Goal: Communication & Community: Answer question/provide support

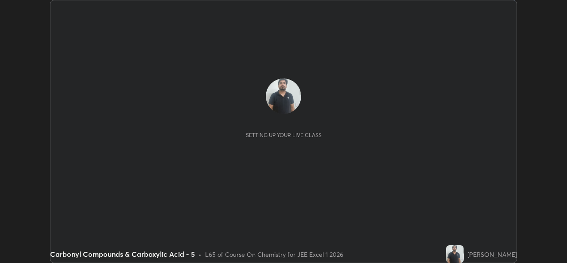
scroll to position [263, 567]
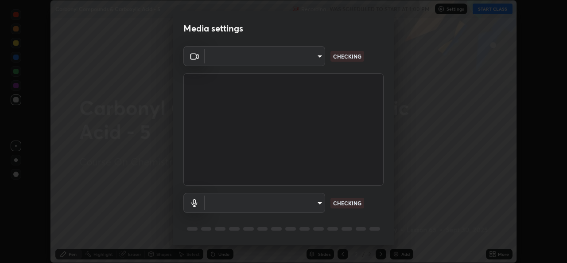
type input "02c526a7d083af2ea0f9b848da83c41b37d7728a07c2247aa6837277cf3aa32d"
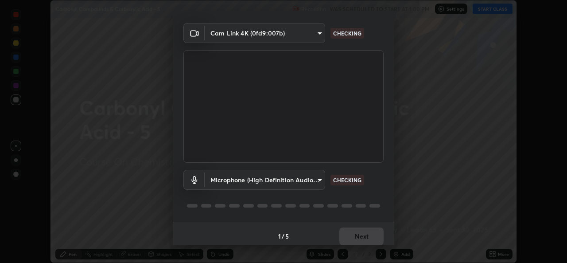
scroll to position [28, 0]
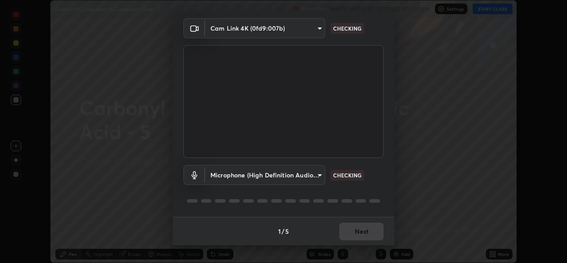
click at [296, 175] on body "Erase all Carbonyl Compounds & Carboxylic Acid - 5 Recording WAS SCHEDULED TO S…" at bounding box center [283, 131] width 567 height 263
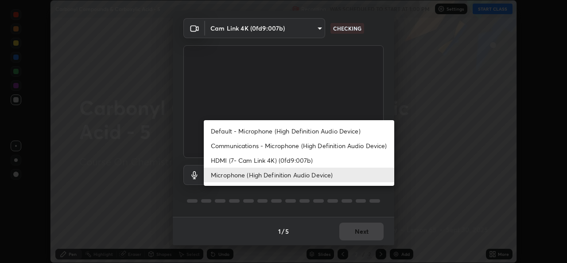
click at [284, 146] on li "Communications - Microphone (High Definition Audio Device)" at bounding box center [299, 145] width 190 height 15
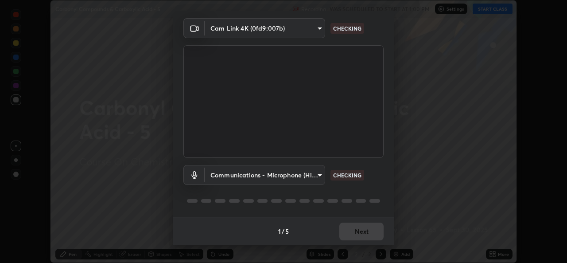
click at [273, 171] on body "Erase all Carbonyl Compounds & Carboxylic Acid - 5 Recording WAS SCHEDULED TO S…" at bounding box center [283, 131] width 567 height 263
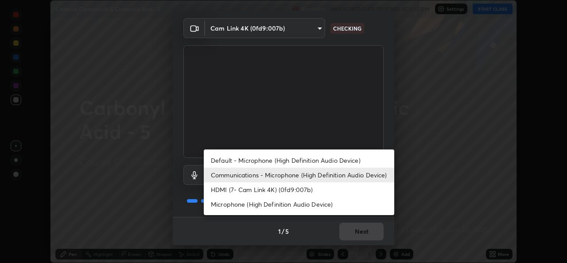
click at [264, 206] on li "Microphone (High Definition Audio Device)" at bounding box center [299, 204] width 190 height 15
type input "1f9b2b7b856d792cc5f4e166810154640c8dc3d584de9c331c588b9cd70d1665"
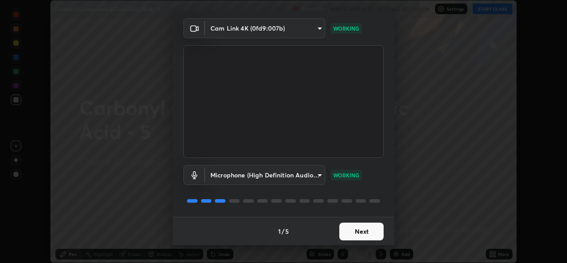
click at [365, 233] on button "Next" at bounding box center [361, 231] width 44 height 18
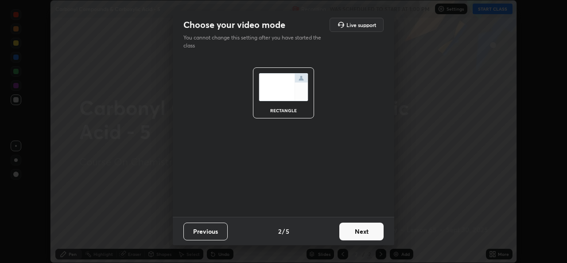
click at [368, 235] on button "Next" at bounding box center [361, 231] width 44 height 18
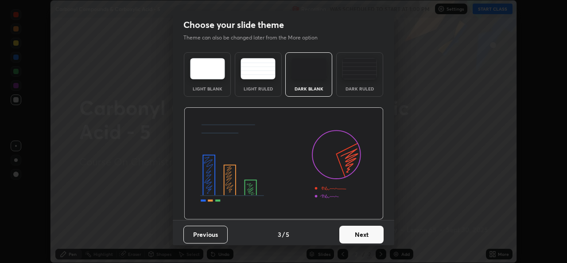
click at [370, 233] on button "Next" at bounding box center [361, 234] width 44 height 18
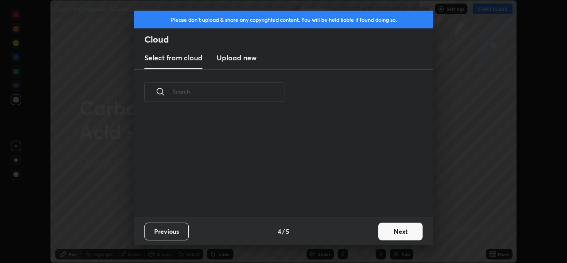
click at [378, 233] on button "Next" at bounding box center [400, 231] width 44 height 18
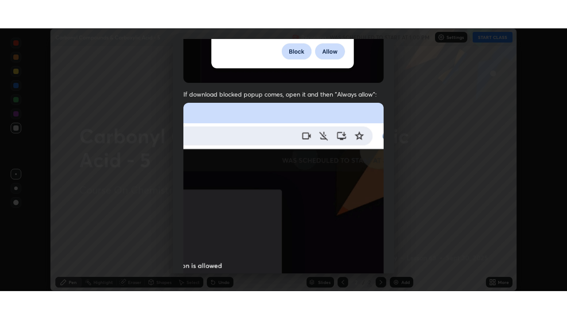
scroll to position [209, 0]
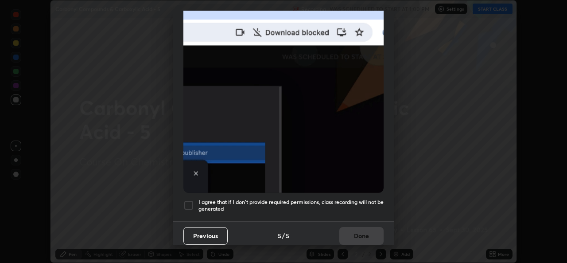
click at [188, 200] on div at bounding box center [188, 205] width 11 height 11
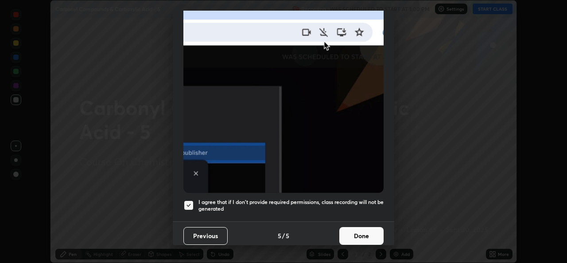
click at [363, 234] on button "Done" at bounding box center [361, 236] width 44 height 18
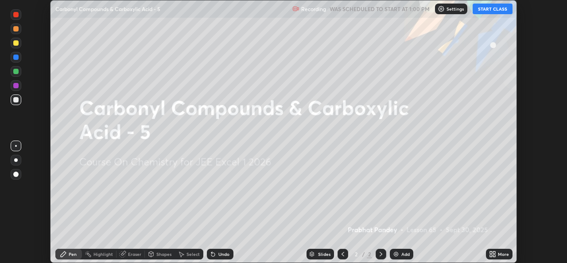
click at [494, 14] on button "START CLASS" at bounding box center [493, 9] width 40 height 11
click at [494, 253] on icon at bounding box center [492, 253] width 7 height 7
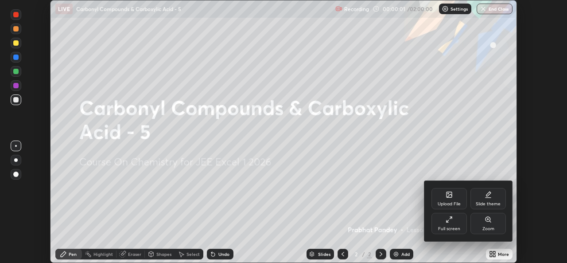
click at [459, 226] on div "Full screen" at bounding box center [449, 228] width 22 height 4
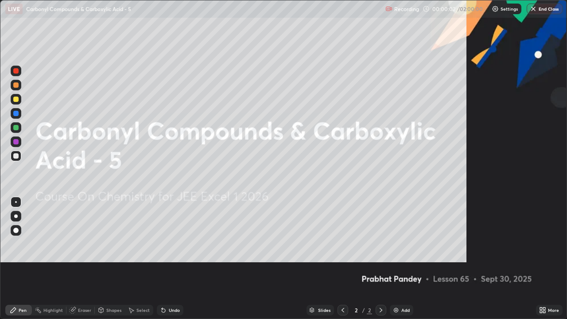
scroll to position [319, 567]
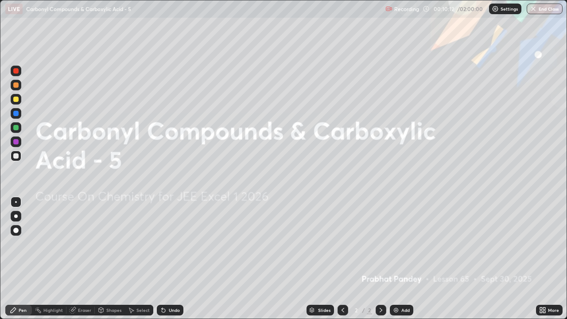
click at [397, 262] on img at bounding box center [395, 310] width 7 height 7
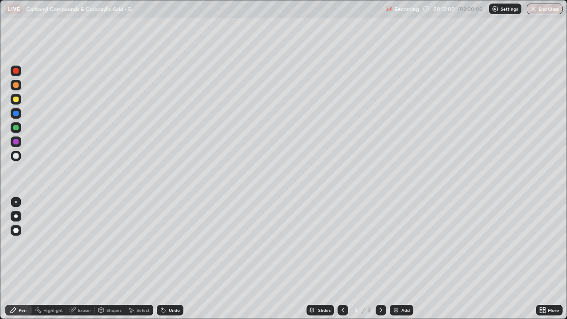
click at [165, 262] on icon at bounding box center [163, 310] width 7 height 7
click at [167, 262] on div "Undo" at bounding box center [170, 310] width 27 height 11
click at [169, 262] on div "Undo" at bounding box center [174, 310] width 11 height 4
click at [170, 262] on div "Undo" at bounding box center [174, 310] width 11 height 4
click at [87, 262] on div "Eraser" at bounding box center [80, 310] width 28 height 11
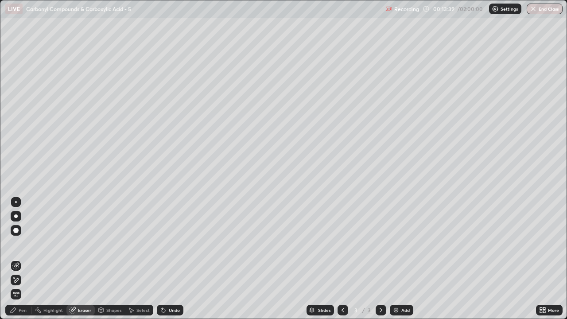
click at [23, 262] on div "Pen" at bounding box center [23, 310] width 8 height 4
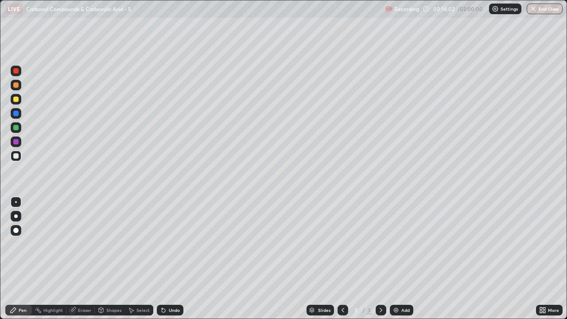
click at [174, 262] on div "Undo" at bounding box center [174, 310] width 11 height 4
click at [173, 262] on div "Undo" at bounding box center [174, 310] width 11 height 4
click at [160, 262] on div "Undo" at bounding box center [170, 310] width 27 height 11
click at [162, 262] on icon at bounding box center [162, 308] width 1 height 1
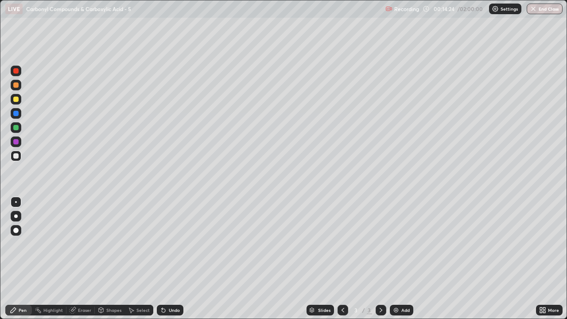
click at [162, 262] on icon at bounding box center [162, 308] width 1 height 1
click at [90, 262] on div "Eraser" at bounding box center [84, 310] width 13 height 4
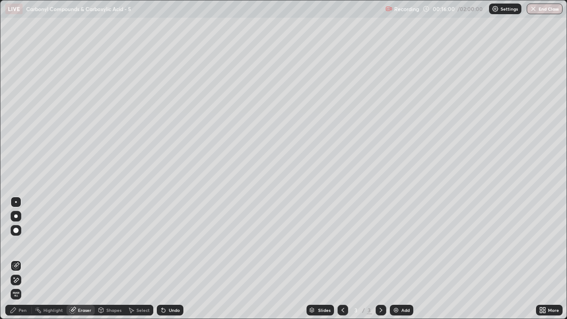
click at [25, 262] on div "Pen" at bounding box center [23, 310] width 8 height 4
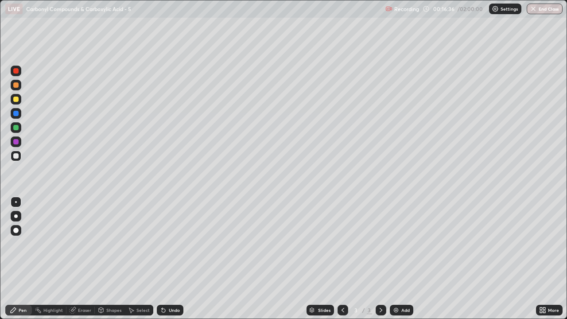
click at [172, 262] on div "Undo" at bounding box center [174, 310] width 11 height 4
click at [175, 262] on div "Undo" at bounding box center [174, 310] width 11 height 4
click at [174, 262] on div "Undo" at bounding box center [174, 310] width 11 height 4
click at [172, 262] on div "Undo" at bounding box center [174, 310] width 11 height 4
click at [173, 262] on div "Undo" at bounding box center [174, 310] width 11 height 4
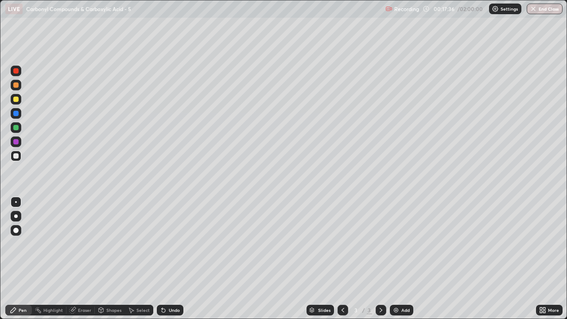
click at [162, 262] on icon at bounding box center [163, 310] width 7 height 7
click at [78, 262] on div "Eraser" at bounding box center [84, 310] width 13 height 4
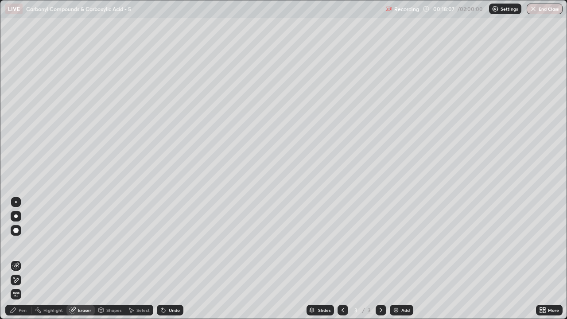
click at [16, 231] on div at bounding box center [15, 230] width 5 height 5
click at [178, 262] on div "Undo" at bounding box center [170, 310] width 27 height 11
click at [25, 262] on div "Pen" at bounding box center [23, 310] width 8 height 4
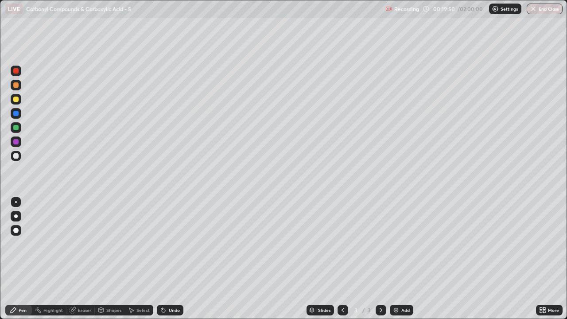
click at [396, 262] on div "Add" at bounding box center [401, 310] width 23 height 11
click at [166, 262] on div "Undo" at bounding box center [170, 310] width 27 height 11
click at [169, 262] on div "Undo" at bounding box center [174, 310] width 11 height 4
click at [342, 262] on icon at bounding box center [343, 310] width 3 height 4
click at [376, 262] on div at bounding box center [381, 310] width 11 height 11
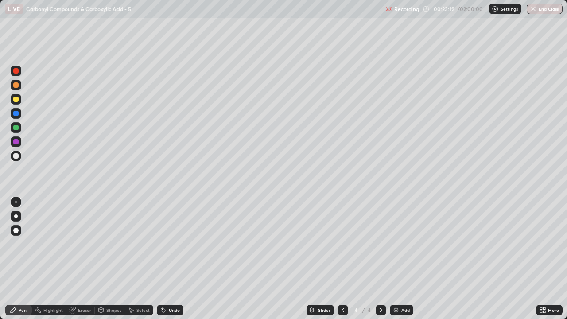
click at [341, 262] on icon at bounding box center [342, 310] width 7 height 7
click at [88, 262] on div "Eraser" at bounding box center [84, 310] width 13 height 4
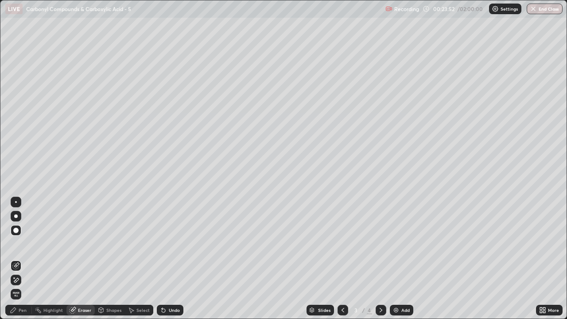
click at [26, 262] on div "Pen" at bounding box center [23, 310] width 8 height 4
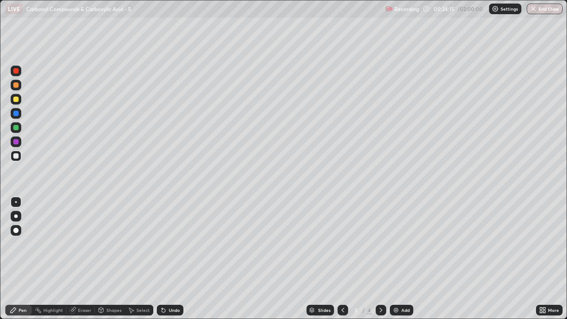
click at [86, 262] on div "Eraser" at bounding box center [84, 310] width 13 height 4
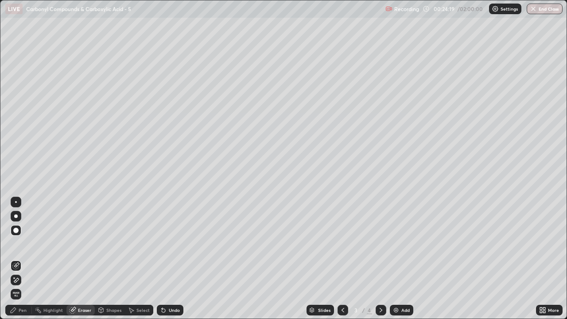
click at [25, 262] on div "Pen" at bounding box center [23, 310] width 8 height 4
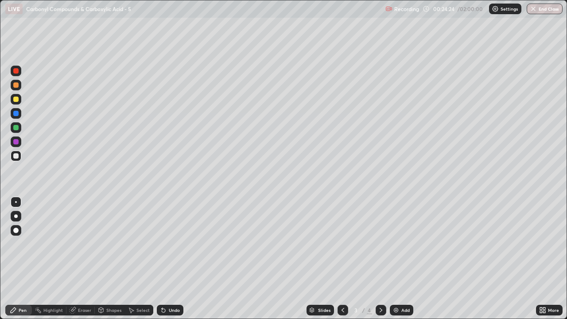
click at [25, 262] on div "Pen" at bounding box center [23, 310] width 8 height 4
click at [378, 262] on icon at bounding box center [380, 310] width 7 height 7
click at [339, 262] on icon at bounding box center [342, 310] width 7 height 7
click at [381, 262] on icon at bounding box center [380, 310] width 7 height 7
click at [167, 262] on div "Undo" at bounding box center [170, 310] width 27 height 11
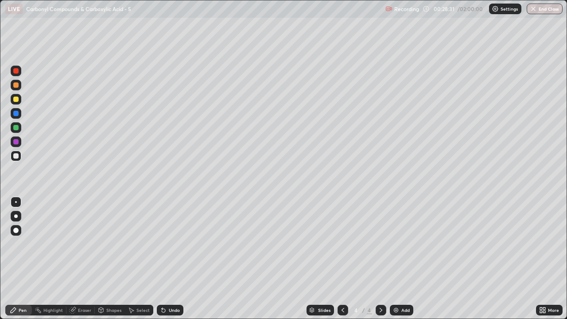
click at [171, 262] on div "Undo" at bounding box center [174, 310] width 11 height 4
click at [83, 262] on div "Eraser" at bounding box center [84, 310] width 13 height 4
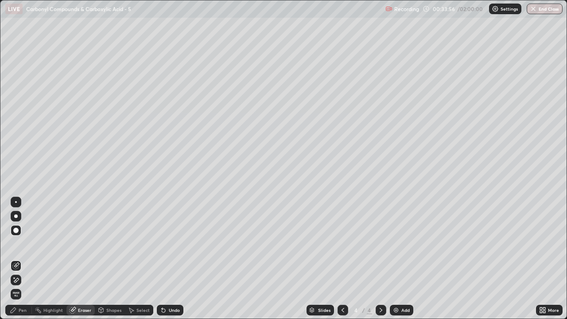
click at [397, 262] on img at bounding box center [395, 310] width 7 height 7
click at [346, 262] on div at bounding box center [343, 310] width 11 height 11
click at [384, 262] on div at bounding box center [381, 310] width 11 height 11
click at [28, 262] on div "Pen" at bounding box center [18, 310] width 27 height 11
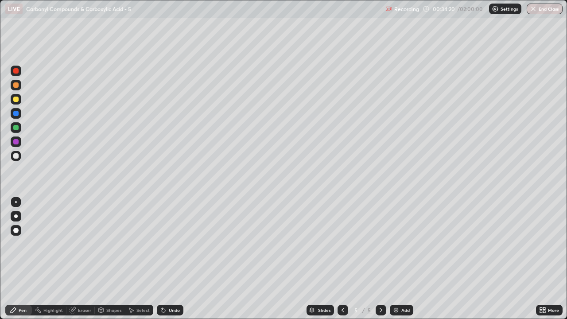
click at [168, 262] on div "Undo" at bounding box center [170, 310] width 27 height 11
click at [171, 262] on div "Undo" at bounding box center [174, 310] width 11 height 4
click at [16, 102] on div at bounding box center [16, 99] width 11 height 11
click at [17, 154] on div at bounding box center [15, 155] width 5 height 5
click at [87, 262] on div "Eraser" at bounding box center [84, 310] width 13 height 4
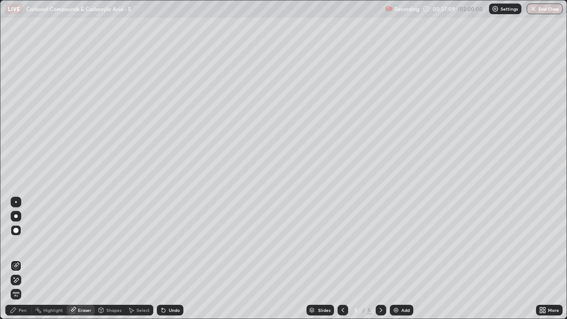
click at [26, 262] on div "Pen" at bounding box center [18, 310] width 27 height 11
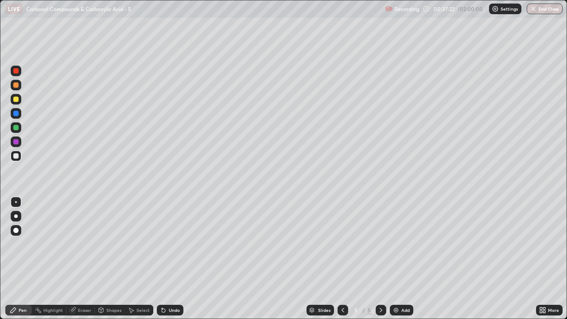
click at [163, 262] on div "Undo" at bounding box center [170, 310] width 27 height 11
click at [16, 101] on div at bounding box center [15, 99] width 5 height 5
click at [16, 156] on div at bounding box center [15, 155] width 5 height 5
click at [19, 101] on div at bounding box center [16, 99] width 11 height 11
click at [18, 157] on div at bounding box center [16, 156] width 11 height 11
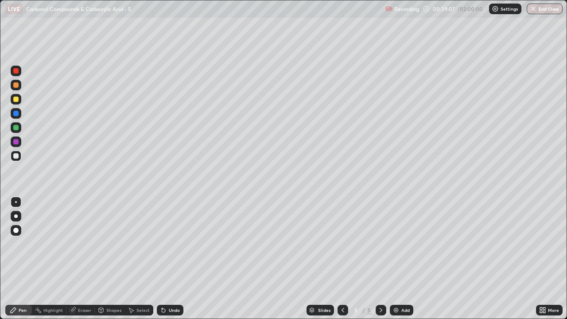
click at [170, 262] on div "Undo" at bounding box center [170, 310] width 27 height 11
click at [162, 262] on icon at bounding box center [164, 311] width 4 height 4
click at [169, 262] on div "Undo" at bounding box center [174, 310] width 11 height 4
click at [167, 262] on div "Undo" at bounding box center [170, 310] width 27 height 11
click at [166, 262] on div "Undo" at bounding box center [170, 310] width 27 height 11
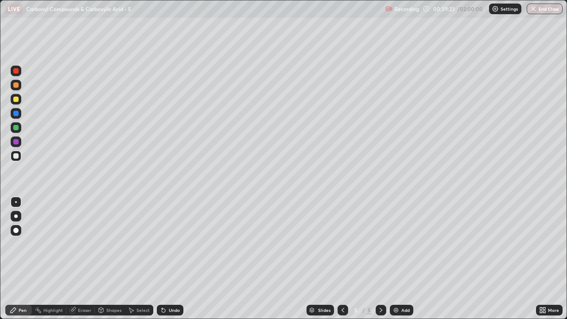
click at [174, 262] on div "Undo" at bounding box center [174, 310] width 11 height 4
click at [172, 262] on div "Undo" at bounding box center [174, 310] width 11 height 4
click at [171, 262] on div "Undo" at bounding box center [174, 310] width 11 height 4
click at [172, 262] on div "Undo" at bounding box center [174, 310] width 11 height 4
click at [172, 262] on div "Undo" at bounding box center [170, 310] width 27 height 11
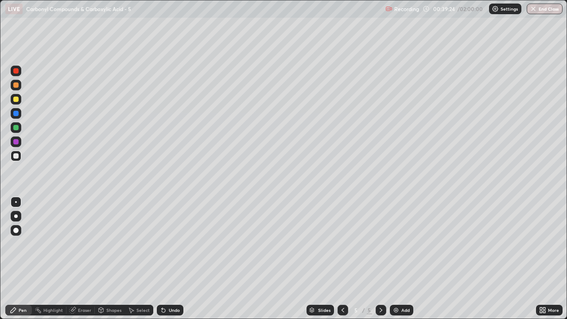
click at [172, 262] on div "Undo" at bounding box center [170, 310] width 27 height 11
click at [174, 262] on div "Undo" at bounding box center [174, 310] width 11 height 4
click at [173, 262] on div "Undo" at bounding box center [170, 310] width 27 height 11
click at [171, 262] on div "Undo" at bounding box center [170, 310] width 27 height 11
click at [165, 262] on icon at bounding box center [163, 310] width 7 height 7
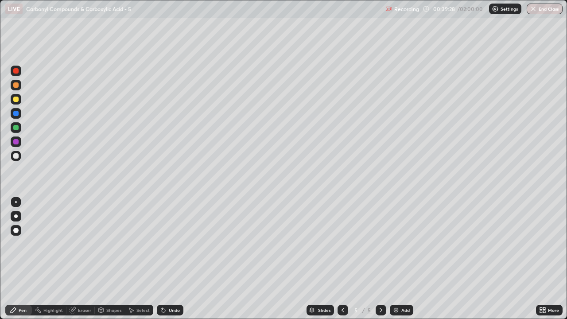
click at [174, 262] on div "Undo" at bounding box center [170, 310] width 27 height 11
click at [395, 262] on img at bounding box center [395, 310] width 7 height 7
click at [170, 262] on div "Undo" at bounding box center [174, 310] width 11 height 4
click at [169, 262] on div "Undo" at bounding box center [174, 310] width 11 height 4
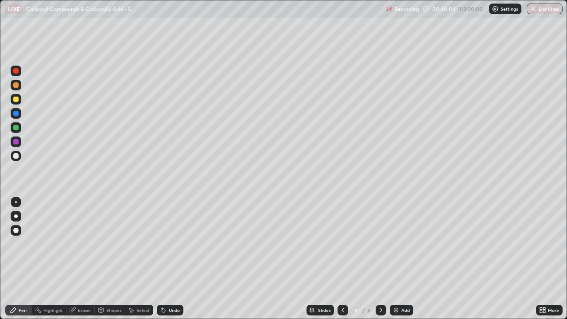
click at [169, 262] on div "Undo" at bounding box center [174, 310] width 11 height 4
click at [170, 262] on div "Undo" at bounding box center [174, 310] width 11 height 4
click at [16, 103] on div at bounding box center [16, 99] width 11 height 11
click at [16, 85] on div at bounding box center [15, 84] width 5 height 5
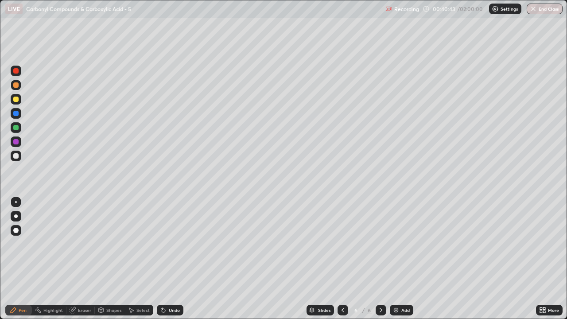
click at [18, 125] on div at bounding box center [15, 127] width 5 height 5
click at [18, 101] on div at bounding box center [15, 99] width 5 height 5
click at [18, 127] on div at bounding box center [15, 127] width 5 height 5
click at [19, 157] on div at bounding box center [16, 156] width 11 height 11
click at [86, 262] on div "Eraser" at bounding box center [80, 310] width 28 height 11
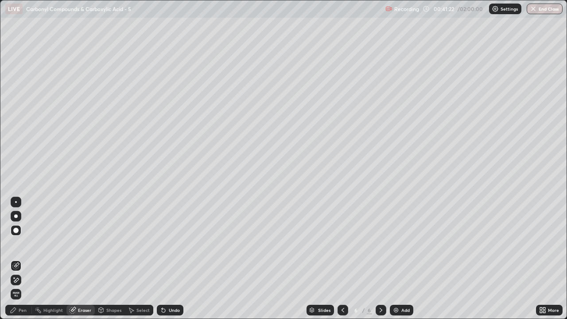
click at [26, 262] on div "Pen" at bounding box center [18, 310] width 27 height 11
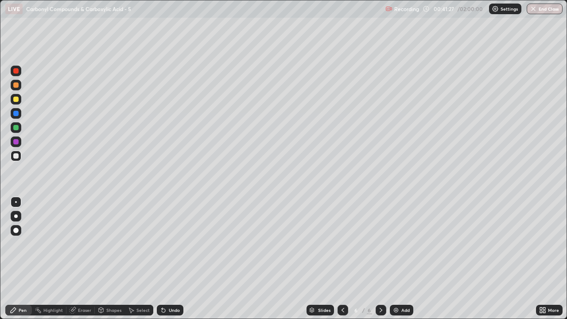
click at [163, 262] on div "Undo" at bounding box center [170, 310] width 27 height 11
click at [88, 262] on div "Eraser" at bounding box center [84, 310] width 13 height 4
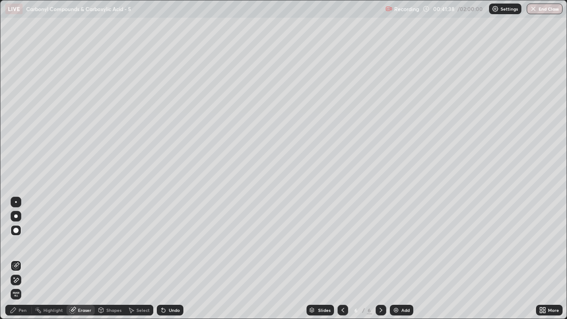
click at [23, 262] on div "Pen" at bounding box center [18, 310] width 27 height 11
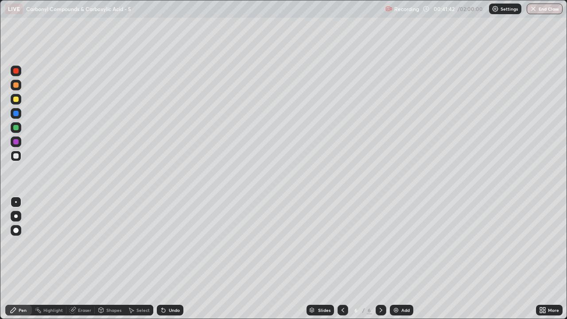
click at [17, 88] on div at bounding box center [16, 85] width 11 height 11
click at [18, 132] on div at bounding box center [16, 127] width 11 height 11
click at [164, 262] on icon at bounding box center [163, 310] width 7 height 7
click at [169, 262] on div "Undo" at bounding box center [174, 310] width 11 height 4
click at [16, 85] on div at bounding box center [15, 84] width 5 height 5
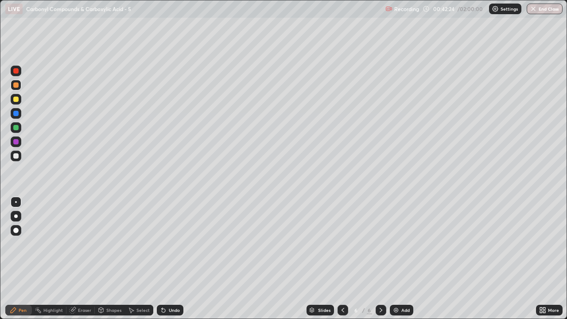
click at [18, 88] on div at bounding box center [16, 85] width 11 height 11
click at [169, 262] on div "Undo" at bounding box center [174, 310] width 11 height 4
click at [19, 156] on div at bounding box center [16, 156] width 11 height 11
click at [173, 262] on div "Undo" at bounding box center [174, 310] width 11 height 4
click at [177, 262] on div "Undo" at bounding box center [174, 310] width 11 height 4
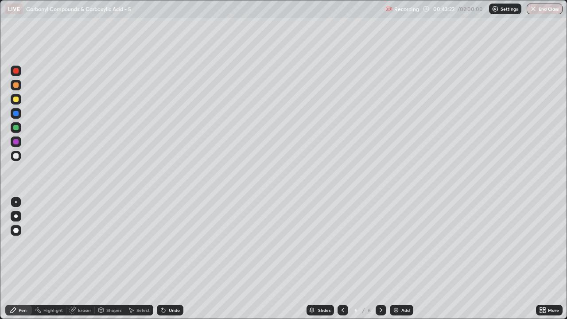
click at [174, 262] on div "Undo" at bounding box center [174, 310] width 11 height 4
click at [342, 262] on icon at bounding box center [342, 310] width 7 height 7
click at [382, 262] on div at bounding box center [381, 310] width 11 height 18
click at [175, 262] on div "Undo" at bounding box center [170, 310] width 27 height 11
click at [338, 262] on div at bounding box center [343, 310] width 11 height 11
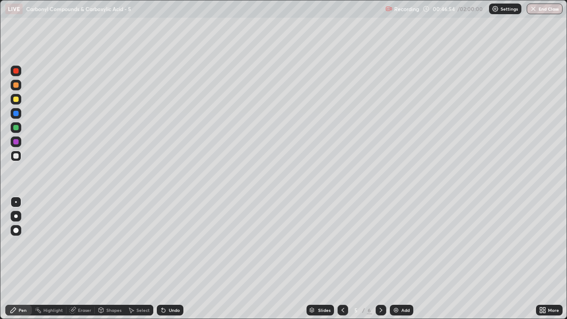
click at [380, 262] on icon at bounding box center [381, 310] width 3 height 4
click at [341, 262] on icon at bounding box center [342, 310] width 7 height 7
click at [380, 262] on icon at bounding box center [381, 310] width 3 height 4
click at [338, 262] on div at bounding box center [343, 310] width 11 height 11
click at [380, 262] on icon at bounding box center [380, 310] width 7 height 7
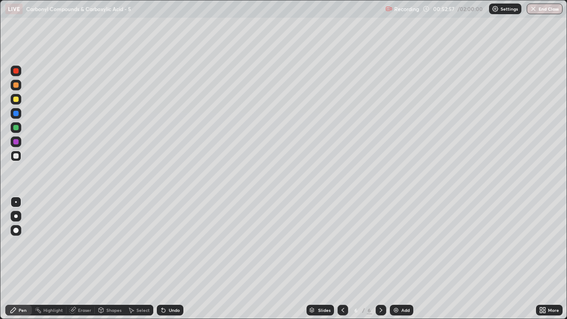
click at [397, 262] on img at bounding box center [395, 310] width 7 height 7
click at [15, 100] on div at bounding box center [15, 99] width 5 height 5
click at [16, 157] on div at bounding box center [15, 155] width 5 height 5
click at [169, 262] on div "Undo" at bounding box center [174, 310] width 11 height 4
click at [174, 262] on div "Undo" at bounding box center [170, 310] width 27 height 11
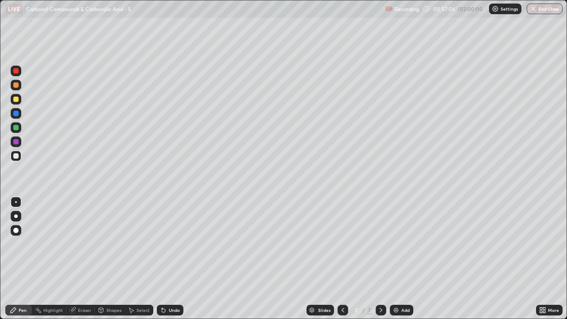
click at [178, 262] on div "Undo" at bounding box center [174, 310] width 11 height 4
click at [16, 87] on div at bounding box center [15, 84] width 5 height 5
click at [172, 262] on div "Undo" at bounding box center [174, 310] width 11 height 4
click at [172, 262] on div "Undo" at bounding box center [170, 310] width 27 height 11
click at [396, 262] on img at bounding box center [395, 310] width 7 height 7
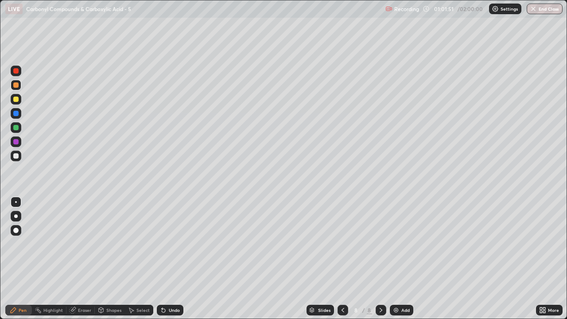
click at [18, 156] on div at bounding box center [15, 155] width 5 height 5
click at [338, 262] on div at bounding box center [343, 310] width 11 height 11
click at [342, 262] on icon at bounding box center [342, 310] width 7 height 7
click at [380, 262] on icon at bounding box center [380, 310] width 7 height 7
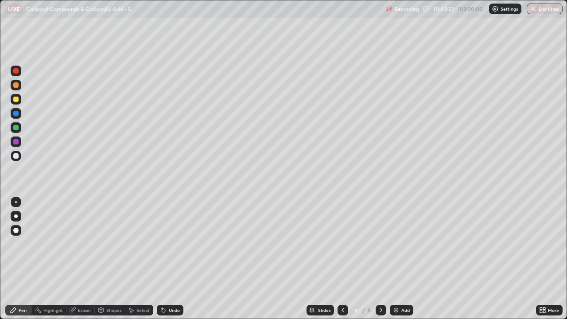
click at [376, 262] on div at bounding box center [381, 310] width 11 height 11
click at [380, 262] on icon at bounding box center [380, 310] width 7 height 7
click at [396, 262] on img at bounding box center [395, 310] width 7 height 7
click at [174, 262] on div "Undo" at bounding box center [170, 310] width 27 height 11
click at [171, 262] on div "Undo" at bounding box center [174, 310] width 11 height 4
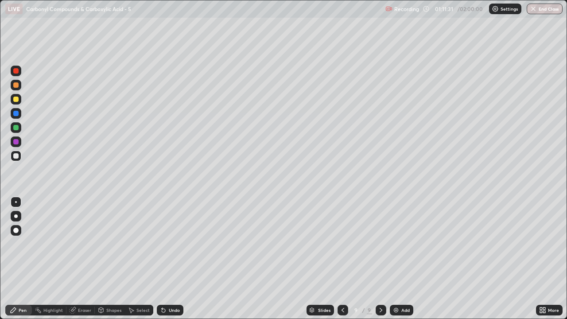
click at [169, 262] on div "Undo" at bounding box center [170, 310] width 27 height 11
click at [16, 100] on div at bounding box center [15, 99] width 5 height 5
click at [170, 262] on div "Undo" at bounding box center [170, 310] width 27 height 11
click at [172, 262] on div "Undo" at bounding box center [170, 310] width 27 height 11
click at [19, 157] on div at bounding box center [16, 156] width 11 height 11
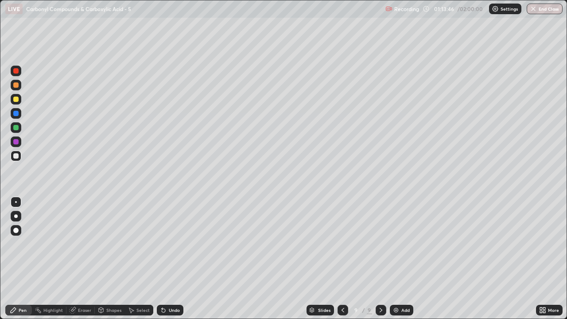
click at [173, 262] on div "Undo" at bounding box center [174, 310] width 11 height 4
click at [395, 262] on img at bounding box center [395, 310] width 7 height 7
click at [341, 262] on icon at bounding box center [342, 310] width 7 height 7
click at [342, 262] on icon at bounding box center [342, 310] width 7 height 7
click at [381, 262] on icon at bounding box center [380, 310] width 7 height 7
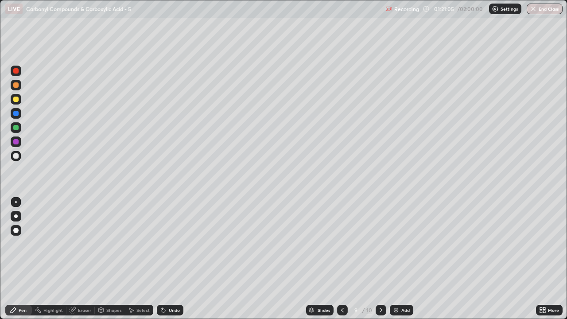
click at [380, 262] on icon at bounding box center [381, 310] width 3 height 4
click at [19, 98] on div at bounding box center [16, 99] width 11 height 11
click at [342, 262] on icon at bounding box center [342, 310] width 7 height 7
click at [380, 262] on icon at bounding box center [380, 310] width 7 height 7
click at [20, 156] on div at bounding box center [16, 156] width 11 height 11
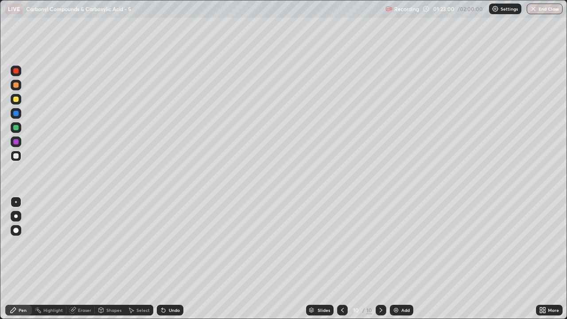
click at [20, 87] on div at bounding box center [16, 85] width 11 height 11
click at [391, 262] on div "Add" at bounding box center [401, 310] width 23 height 11
click at [16, 158] on div at bounding box center [15, 155] width 5 height 5
click at [342, 262] on icon at bounding box center [342, 310] width 7 height 7
click at [384, 262] on div at bounding box center [381, 310] width 11 height 18
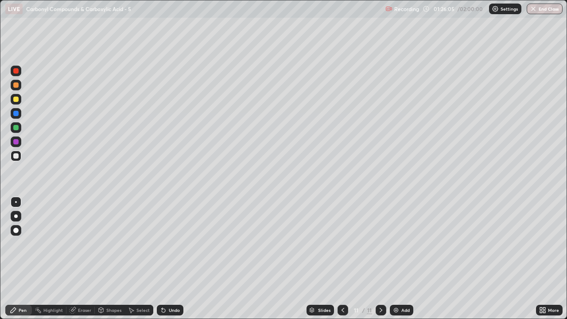
click at [167, 262] on div "Undo" at bounding box center [170, 310] width 27 height 11
click at [77, 262] on div "Eraser" at bounding box center [80, 310] width 28 height 11
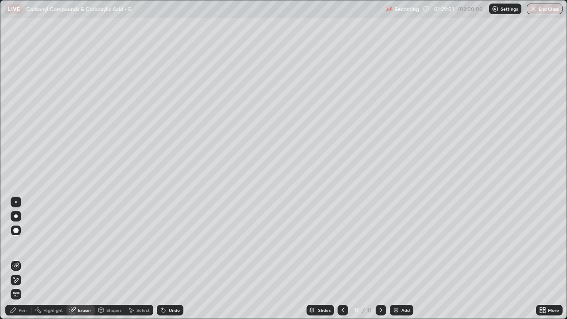
click at [26, 262] on div "Pen" at bounding box center [23, 310] width 8 height 4
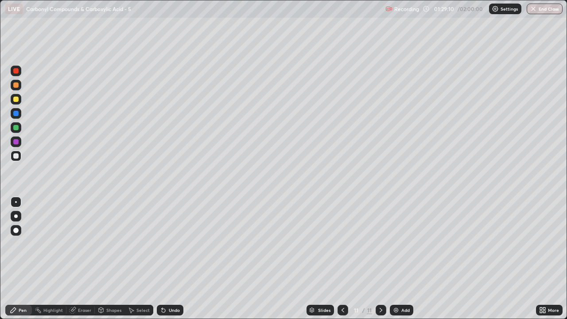
click at [162, 262] on icon at bounding box center [162, 308] width 1 height 1
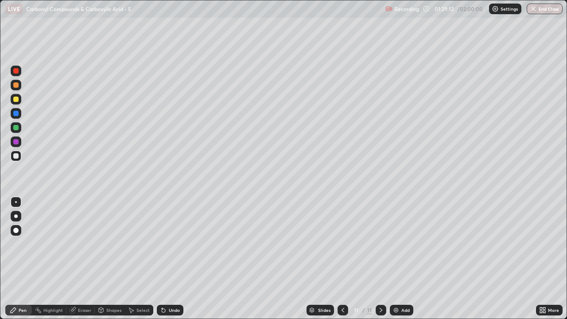
click at [162, 262] on icon at bounding box center [162, 308] width 1 height 1
click at [81, 262] on div "Eraser" at bounding box center [84, 310] width 13 height 4
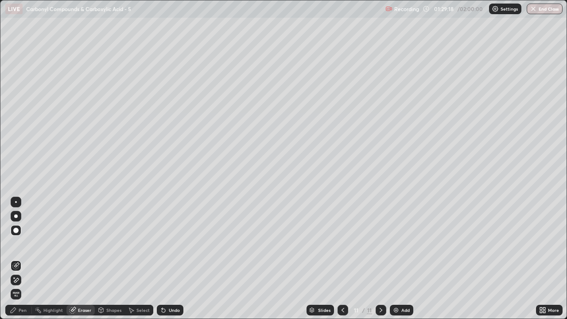
click at [18, 262] on div "Pen" at bounding box center [18, 310] width 27 height 11
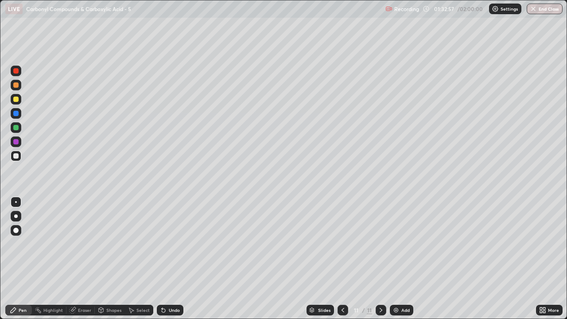
click at [342, 262] on icon at bounding box center [342, 310] width 7 height 7
click at [376, 262] on div at bounding box center [381, 310] width 11 height 11
click at [398, 262] on img at bounding box center [395, 310] width 7 height 7
click at [324, 262] on div "Slides" at bounding box center [324, 310] width 12 height 4
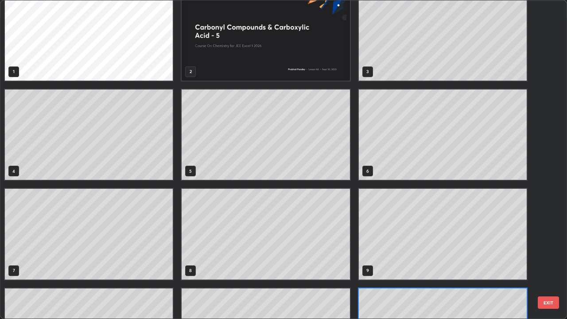
scroll to position [0, 0]
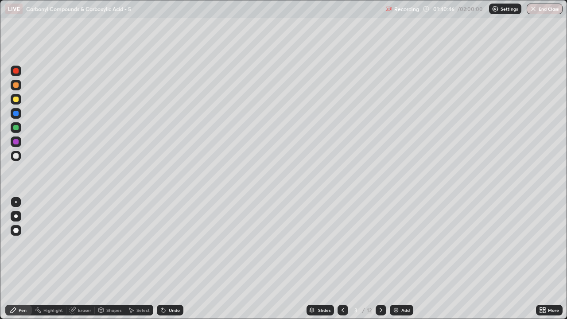
click at [380, 262] on icon at bounding box center [380, 310] width 7 height 7
click at [381, 262] on icon at bounding box center [380, 310] width 7 height 7
click at [380, 262] on icon at bounding box center [380, 310] width 7 height 7
click at [384, 262] on div at bounding box center [381, 310] width 11 height 11
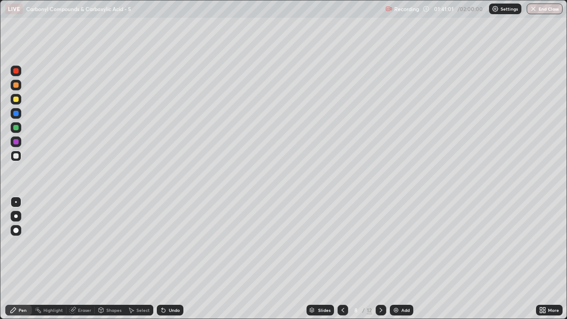
click at [381, 262] on icon at bounding box center [380, 310] width 7 height 7
click at [380, 262] on icon at bounding box center [380, 310] width 7 height 7
click at [554, 10] on button "End Class" at bounding box center [545, 9] width 36 height 11
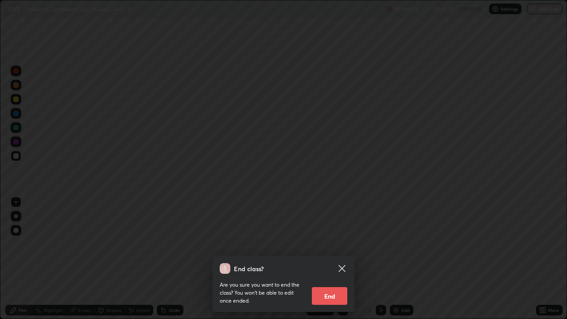
click at [340, 262] on button "End" at bounding box center [329, 296] width 35 height 18
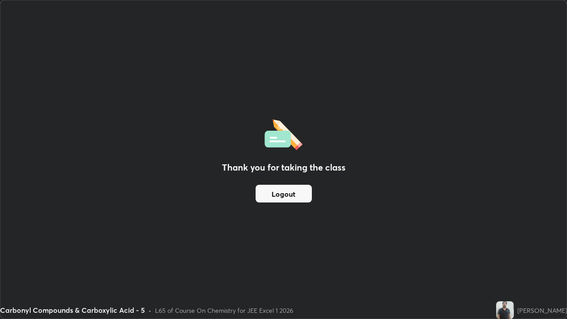
click at [298, 199] on button "Logout" at bounding box center [284, 194] width 56 height 18
